Goal: Information Seeking & Learning: Learn about a topic

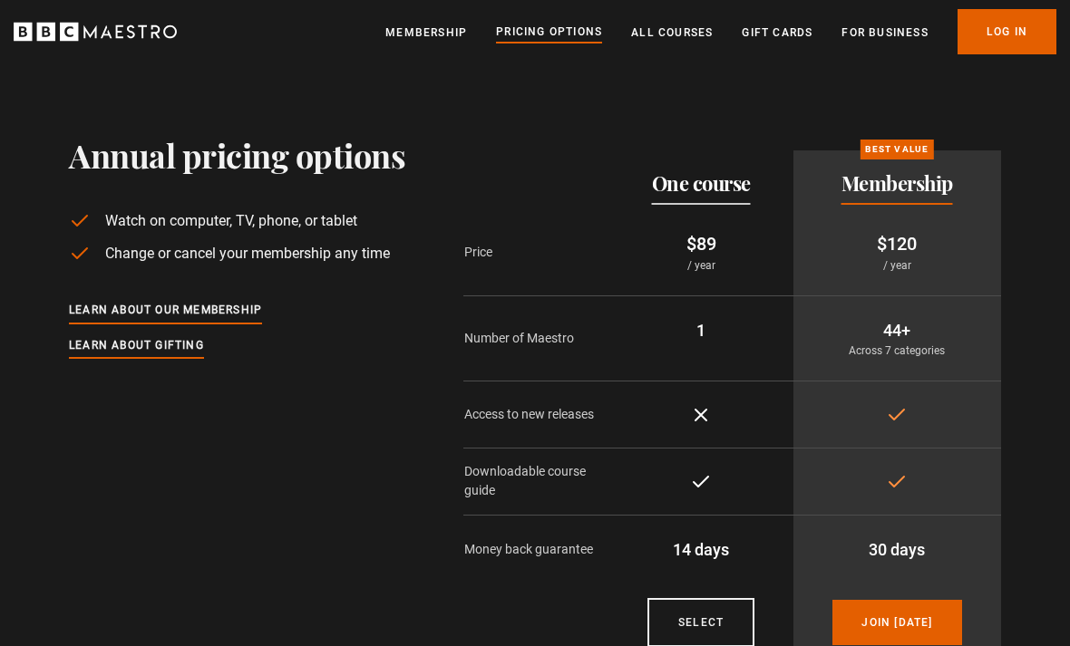
click at [688, 34] on link "All Courses" at bounding box center [672, 33] width 82 height 18
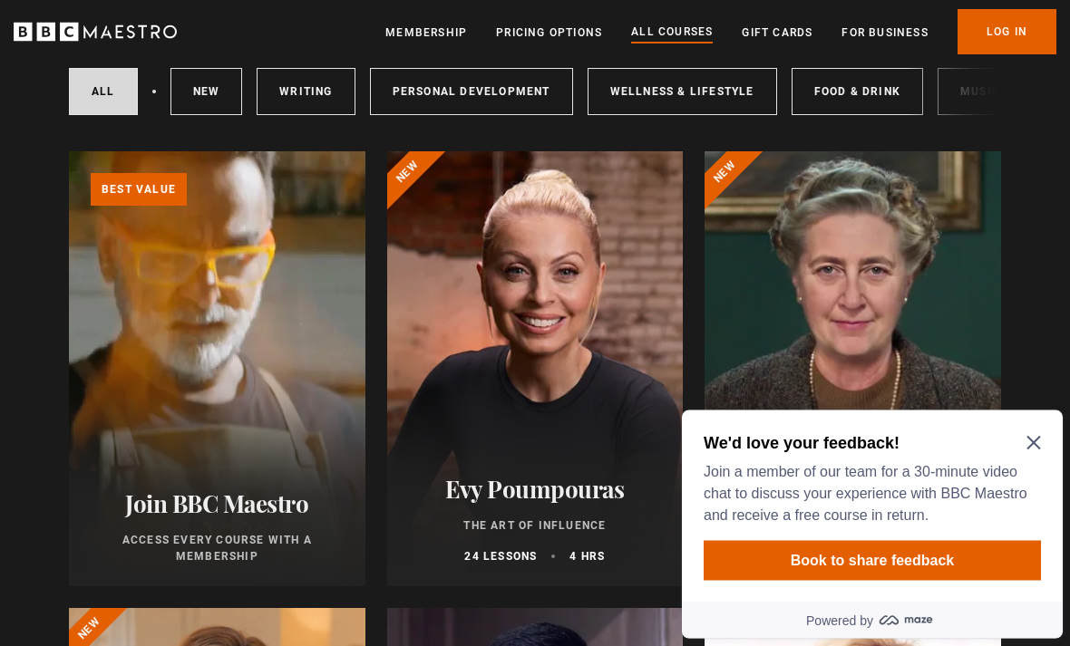
scroll to position [135, 0]
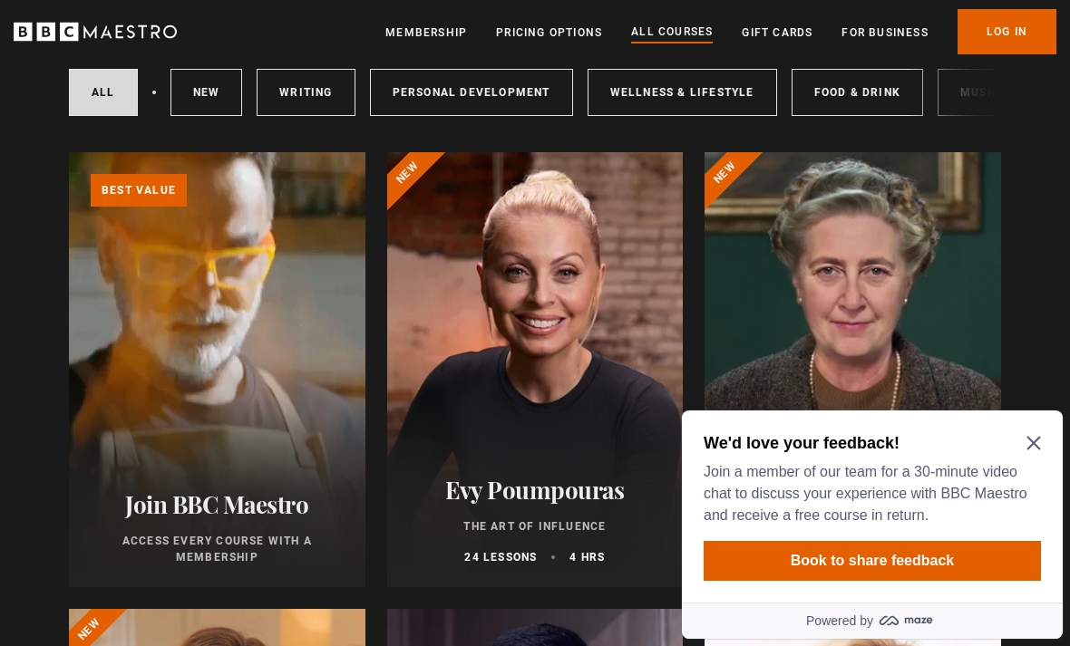
click at [1035, 441] on icon "Close Maze Prompt" at bounding box center [1033, 444] width 14 height 14
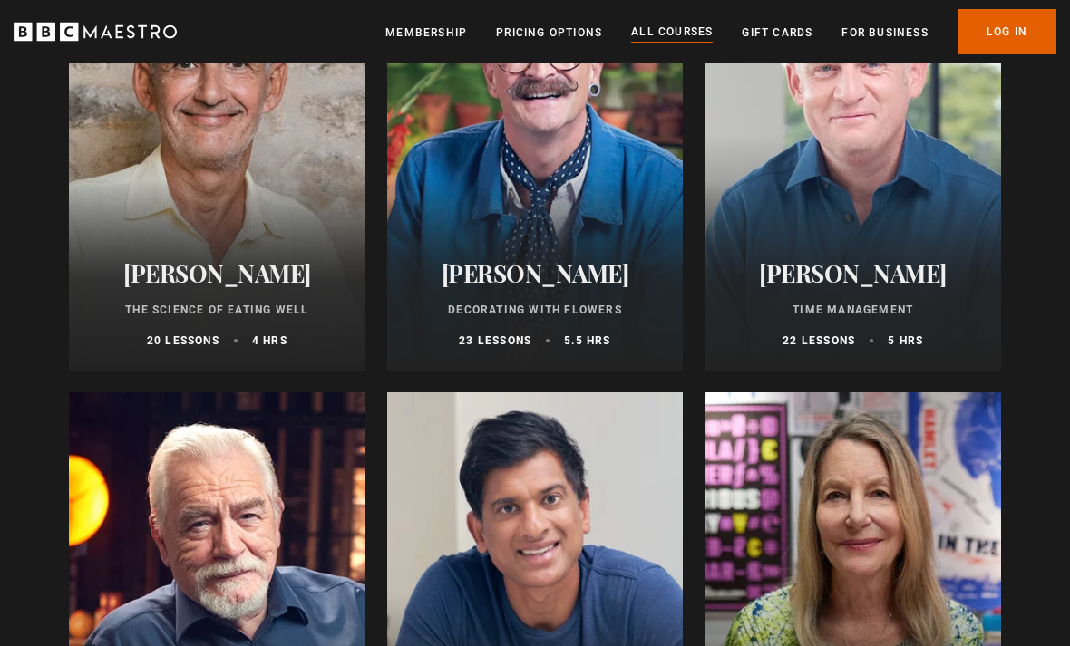
scroll to position [2584, 0]
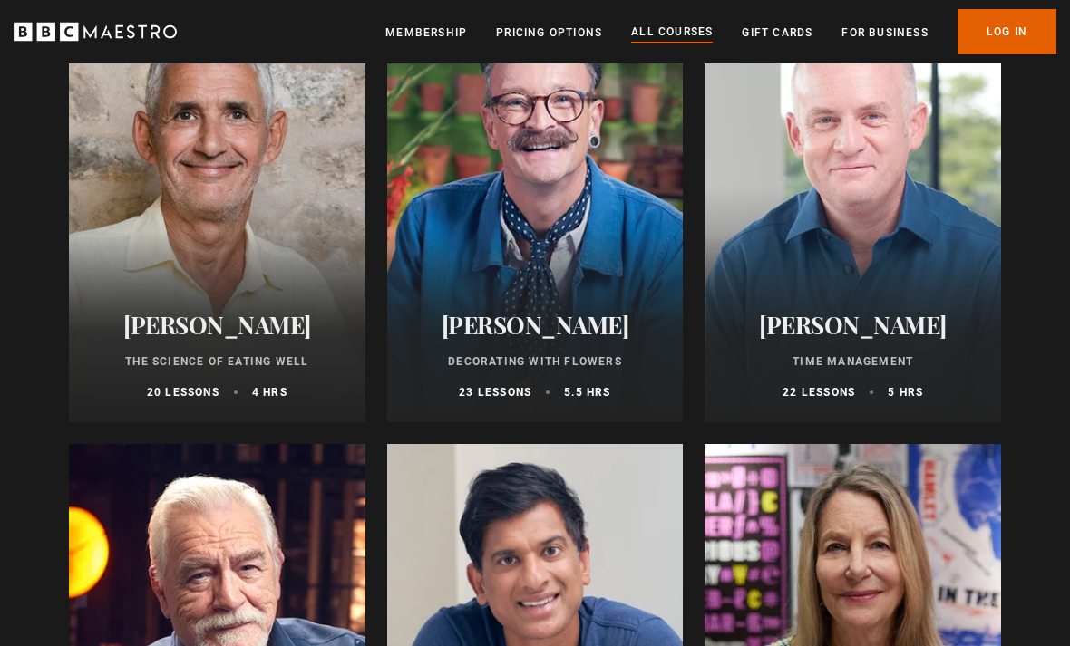
click at [899, 228] on div at bounding box center [852, 204] width 296 height 435
click at [868, 198] on div at bounding box center [852, 204] width 296 height 435
click at [848, 377] on div "Oliver Burkeman Time Management 22 lessons 5 hrs" at bounding box center [852, 355] width 296 height 133
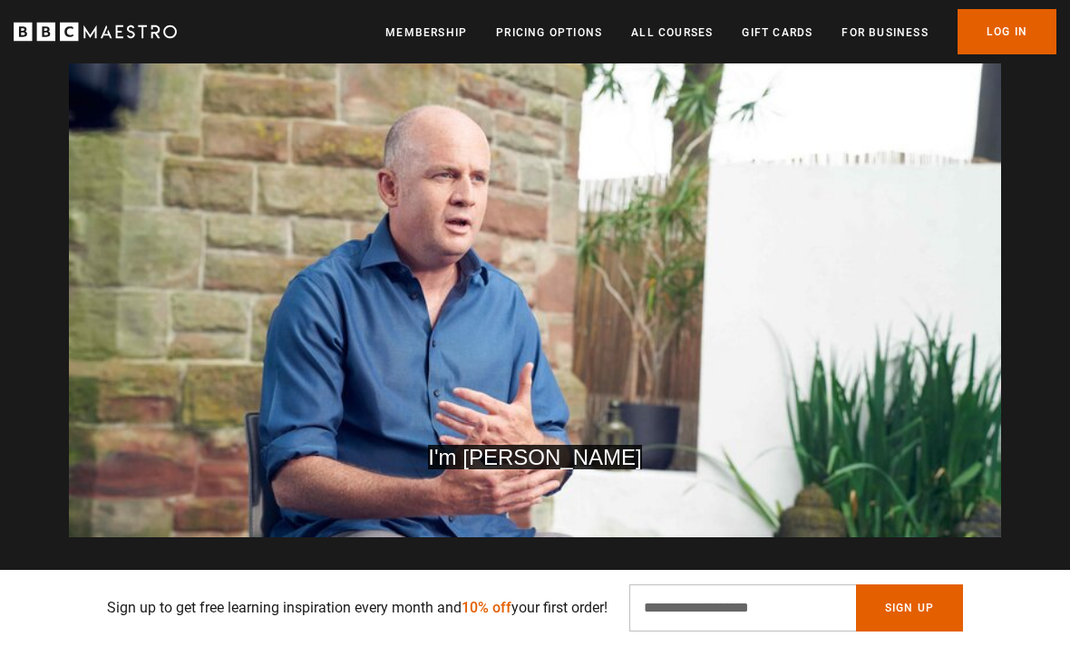
scroll to position [0, 2048]
click at [673, 40] on link "All Courses" at bounding box center [672, 33] width 82 height 18
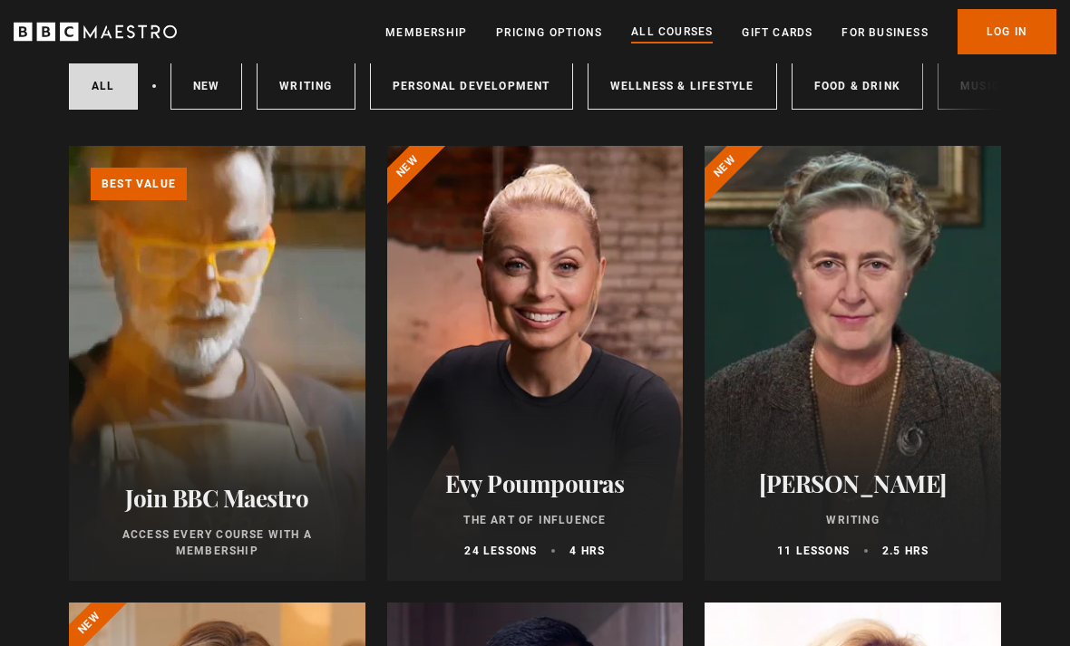
scroll to position [135, 0]
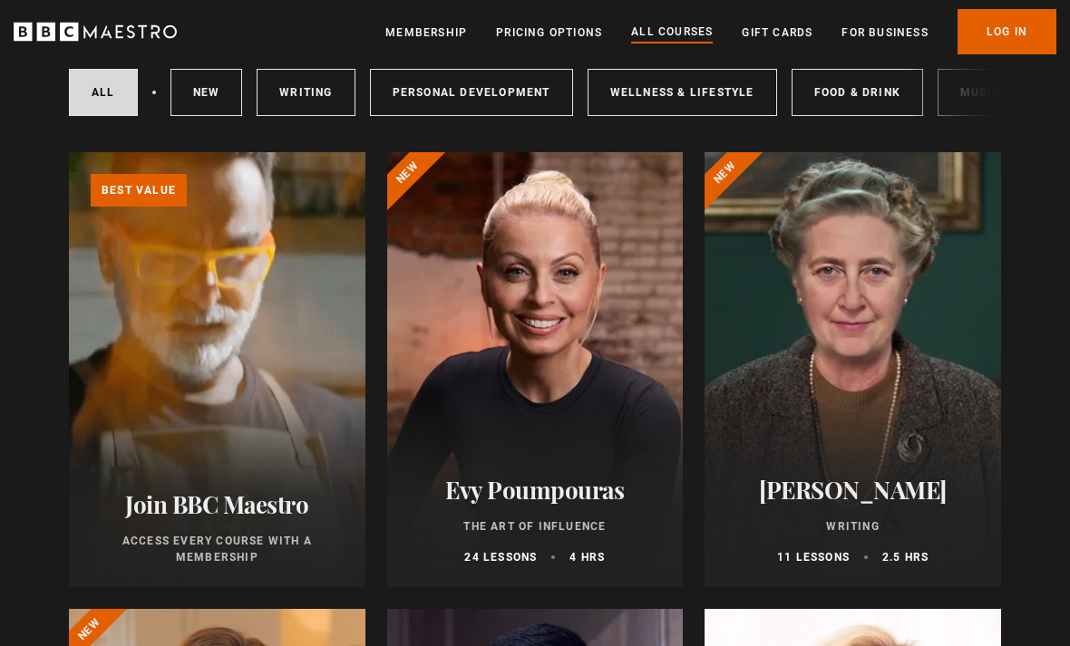
click at [605, 360] on div at bounding box center [535, 369] width 296 height 435
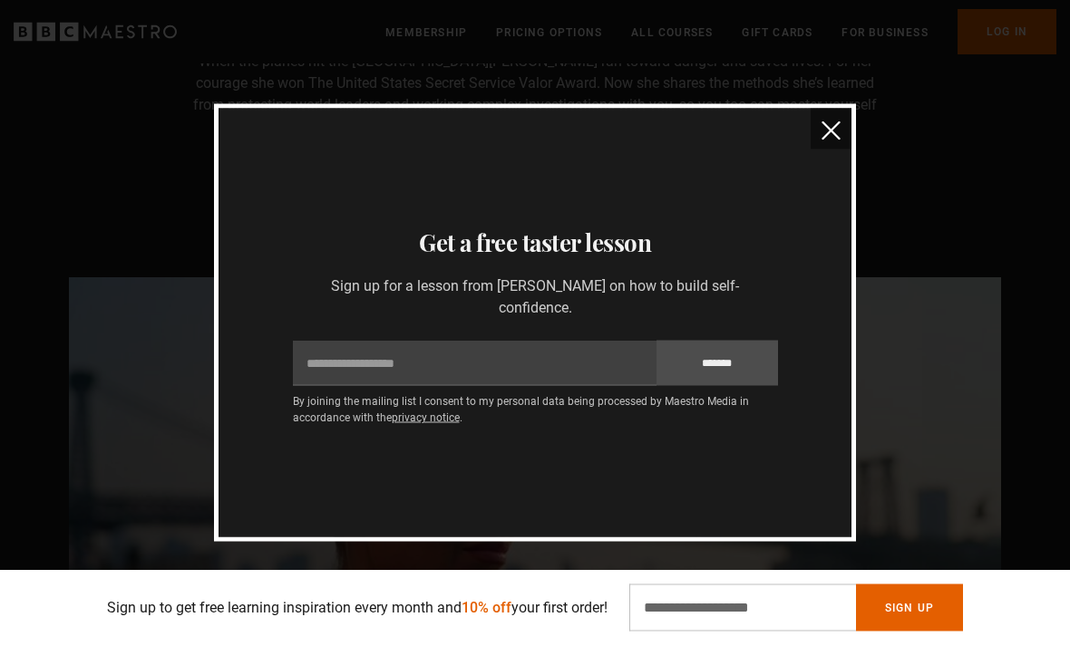
scroll to position [1506, 0]
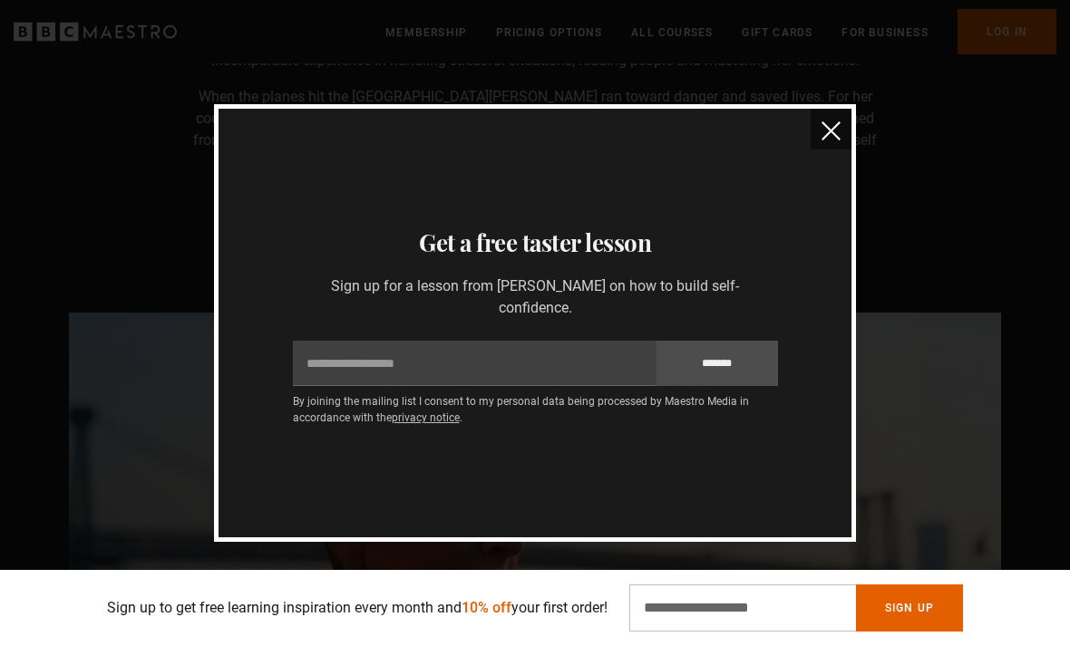
click at [832, 125] on img "close" at bounding box center [830, 130] width 19 height 19
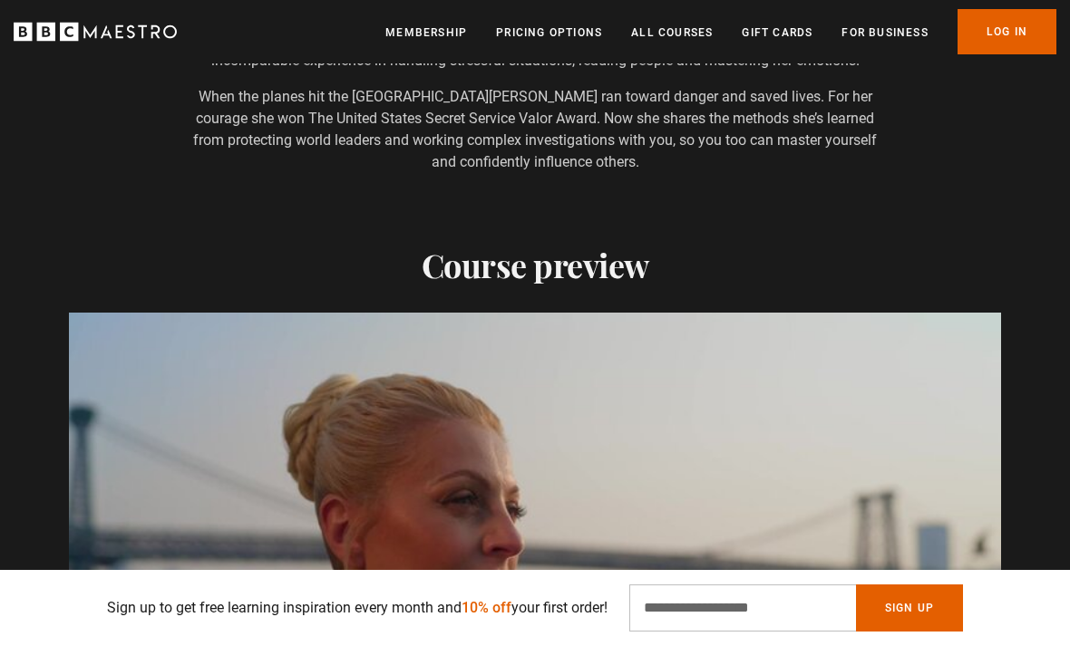
click at [682, 41] on link "All Courses" at bounding box center [672, 33] width 82 height 18
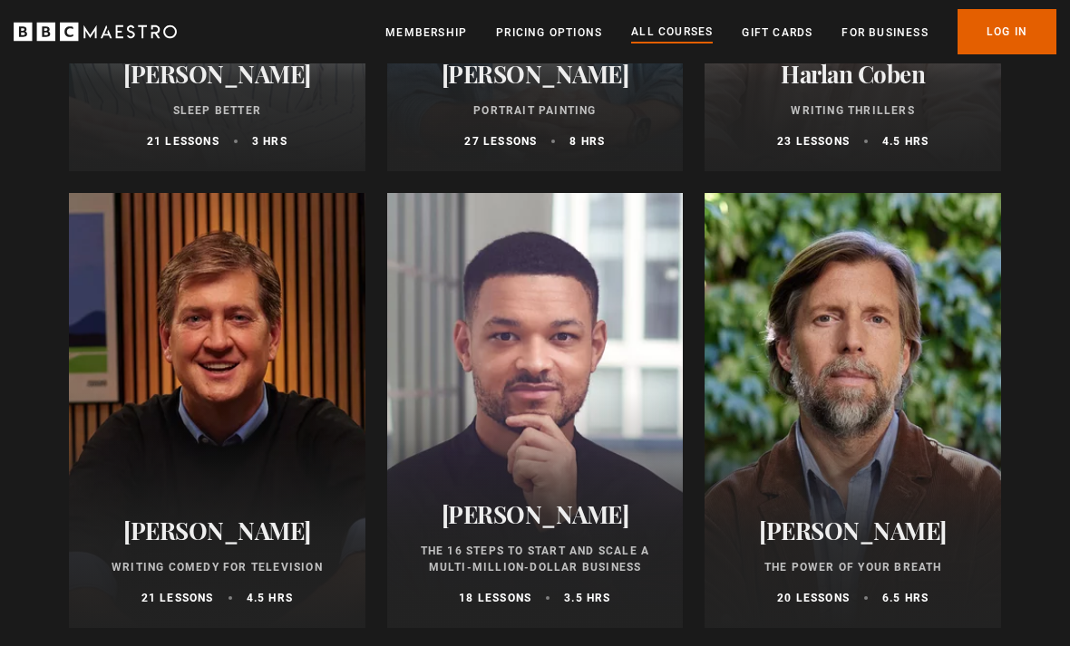
scroll to position [1920, 0]
click at [862, 319] on div at bounding box center [852, 412] width 296 height 435
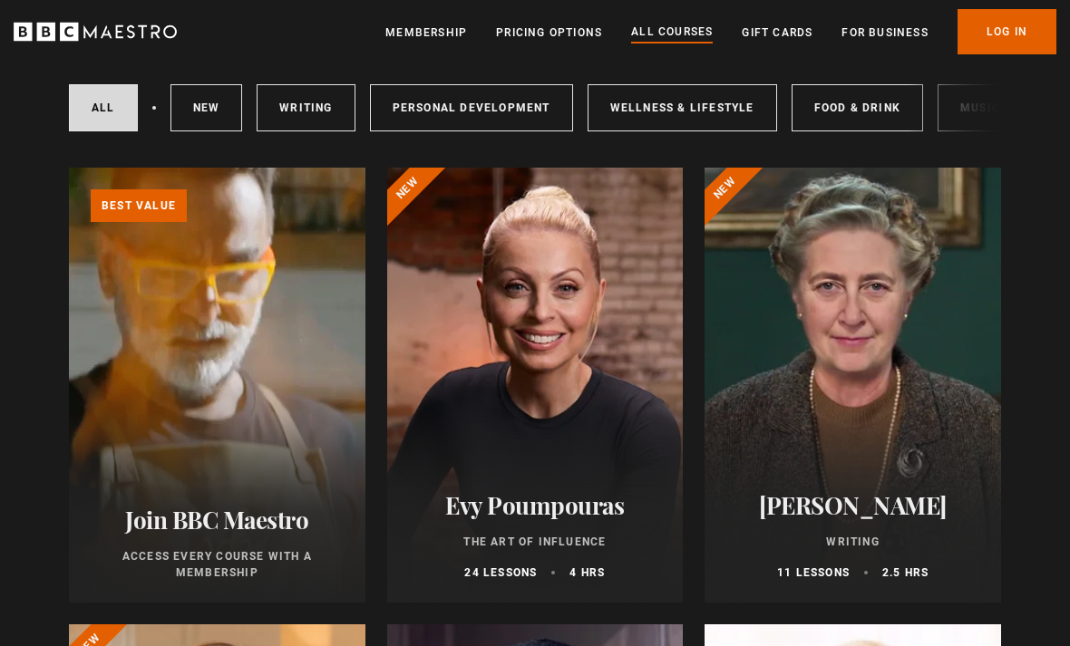
scroll to position [119, 0]
click at [706, 105] on link "Wellness & Lifestyle" at bounding box center [681, 108] width 189 height 47
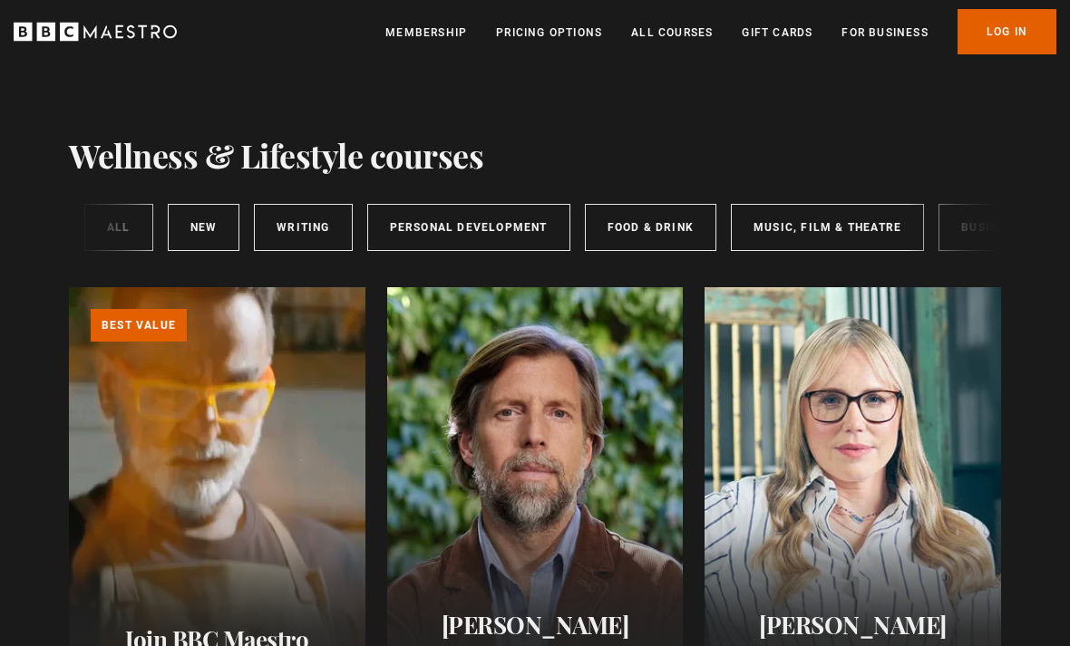
scroll to position [0, 205]
click at [679, 231] on link "Food & Drink" at bounding box center [651, 227] width 131 height 47
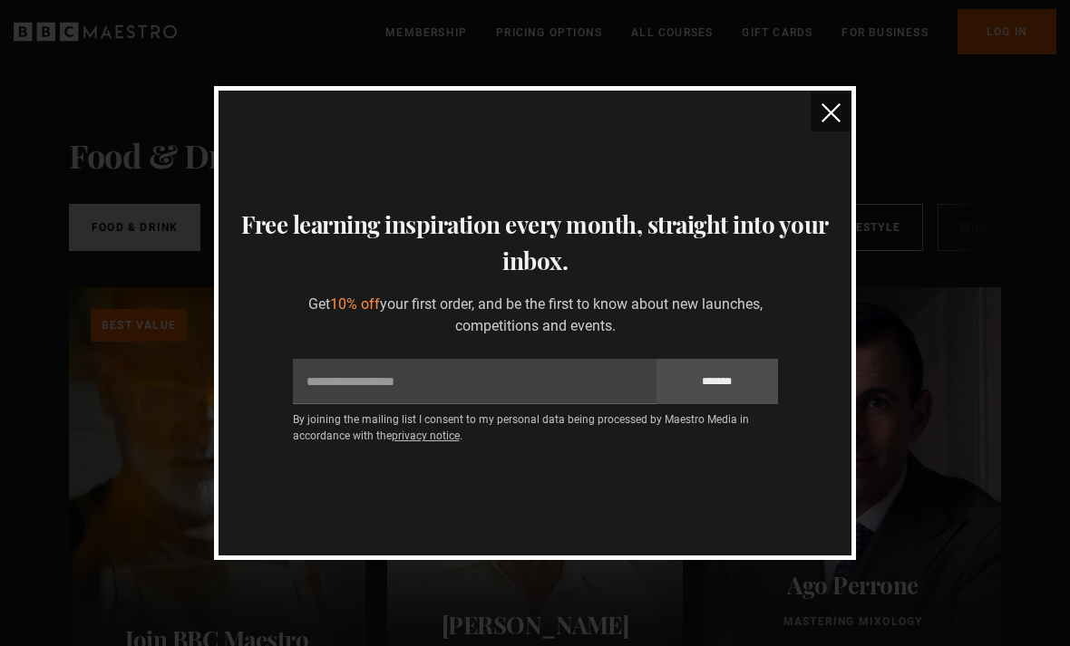
click at [839, 119] on img "close" at bounding box center [830, 112] width 19 height 19
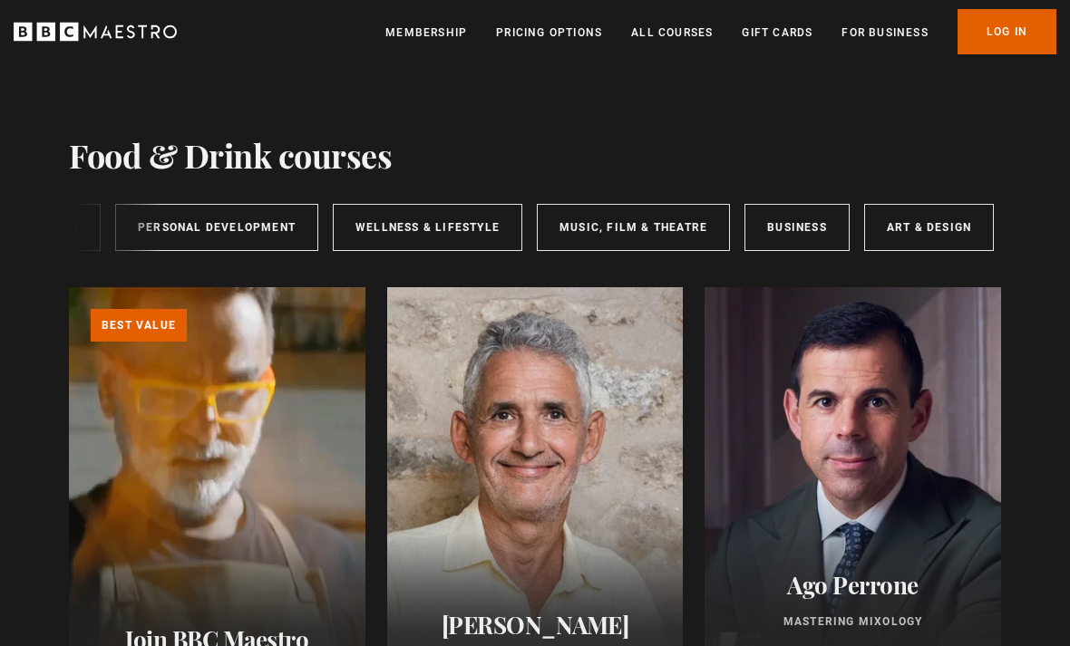
scroll to position [0, 400]
click at [808, 231] on link "Business" at bounding box center [797, 227] width 105 height 47
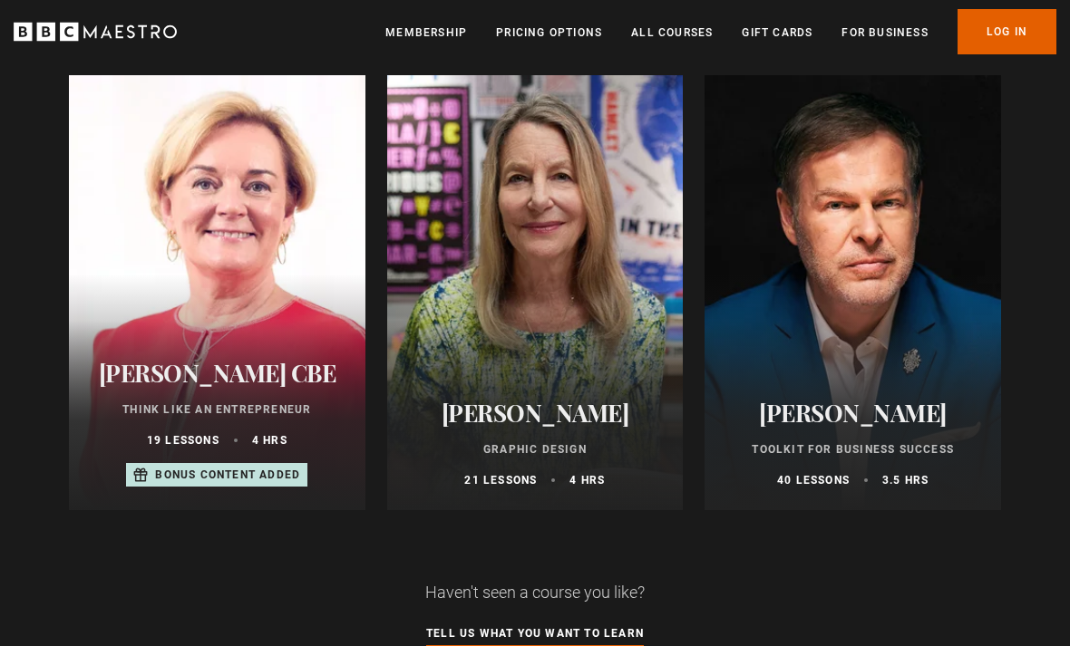
scroll to position [1148, 0]
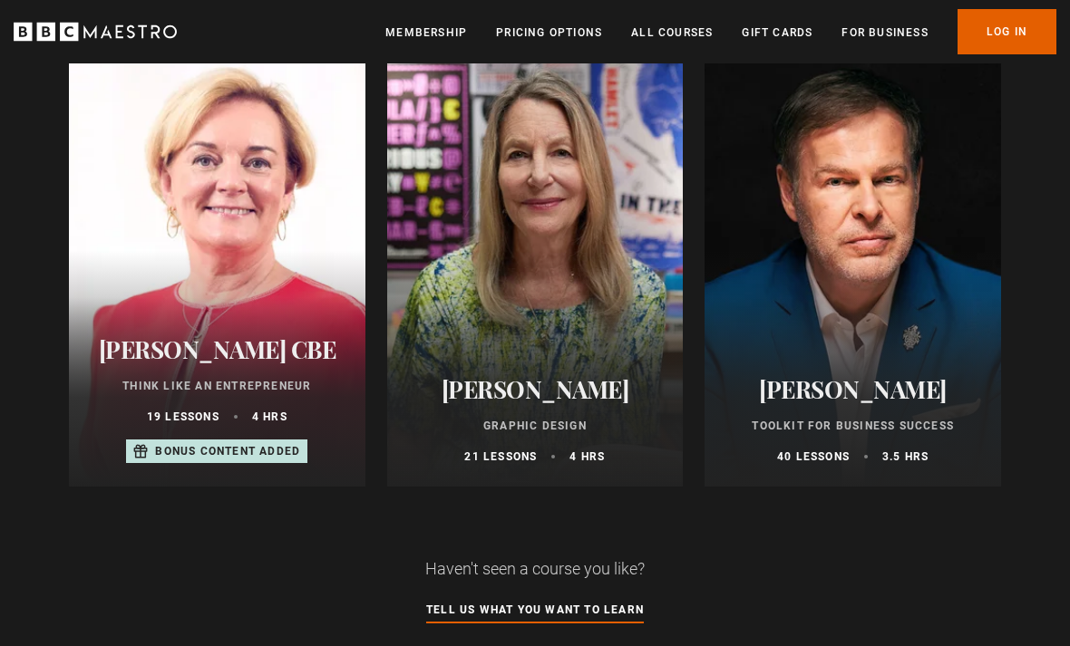
click at [1038, 46] on link "Log In" at bounding box center [1006, 31] width 99 height 45
